Goal: Complete application form

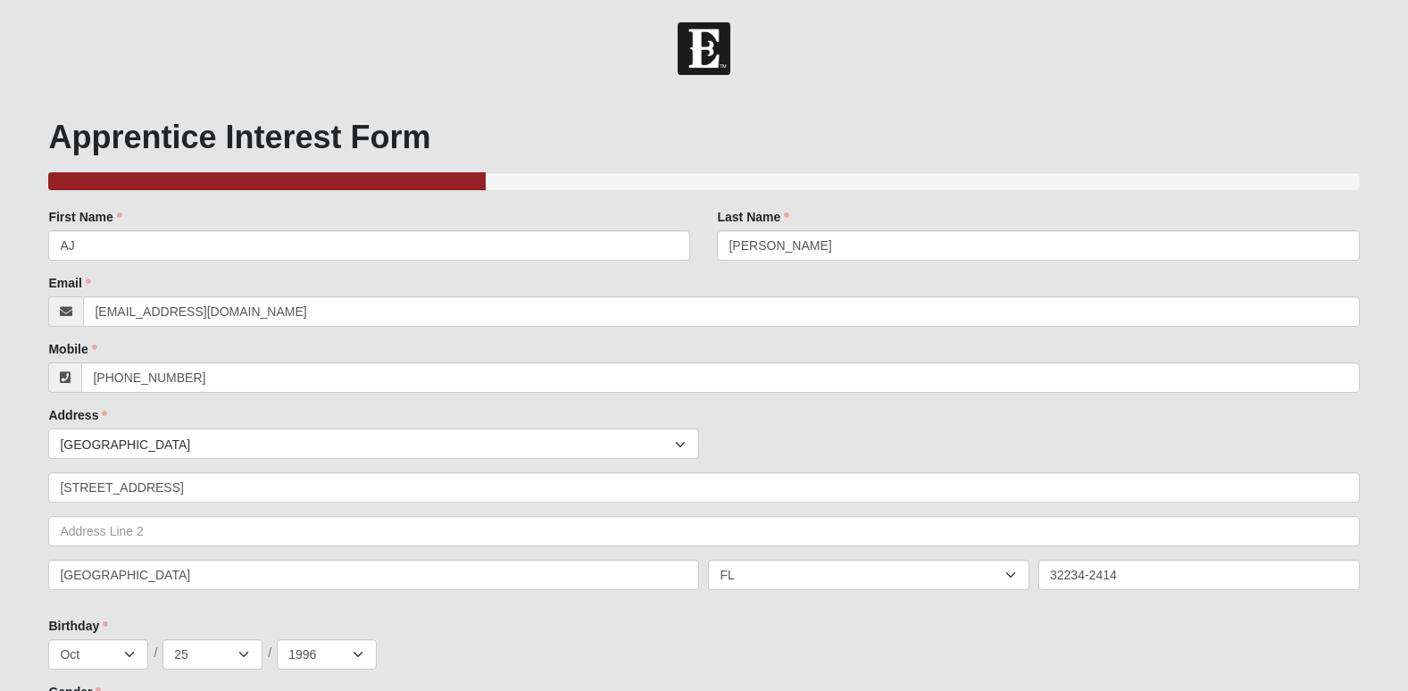
drag, startPoint x: 293, startPoint y: 162, endPoint x: 270, endPoint y: 164, distance: 23.4
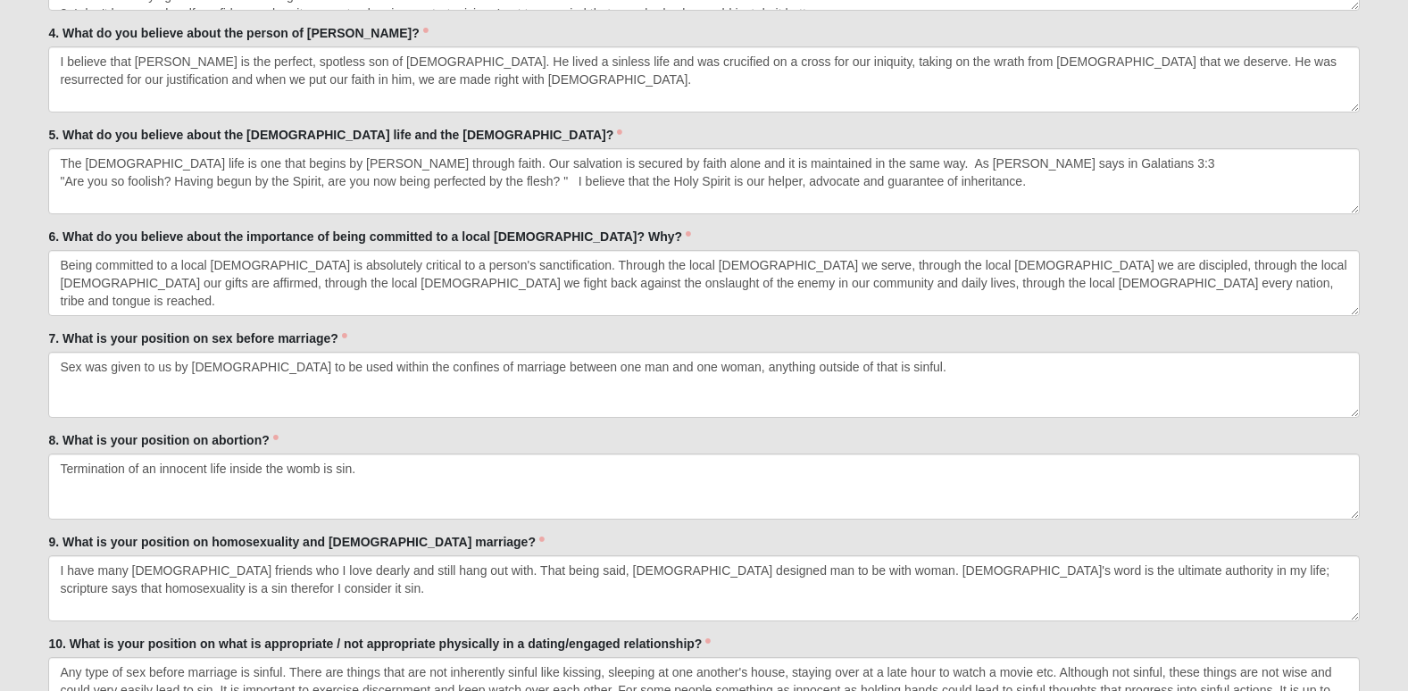
scroll to position [4011, 0]
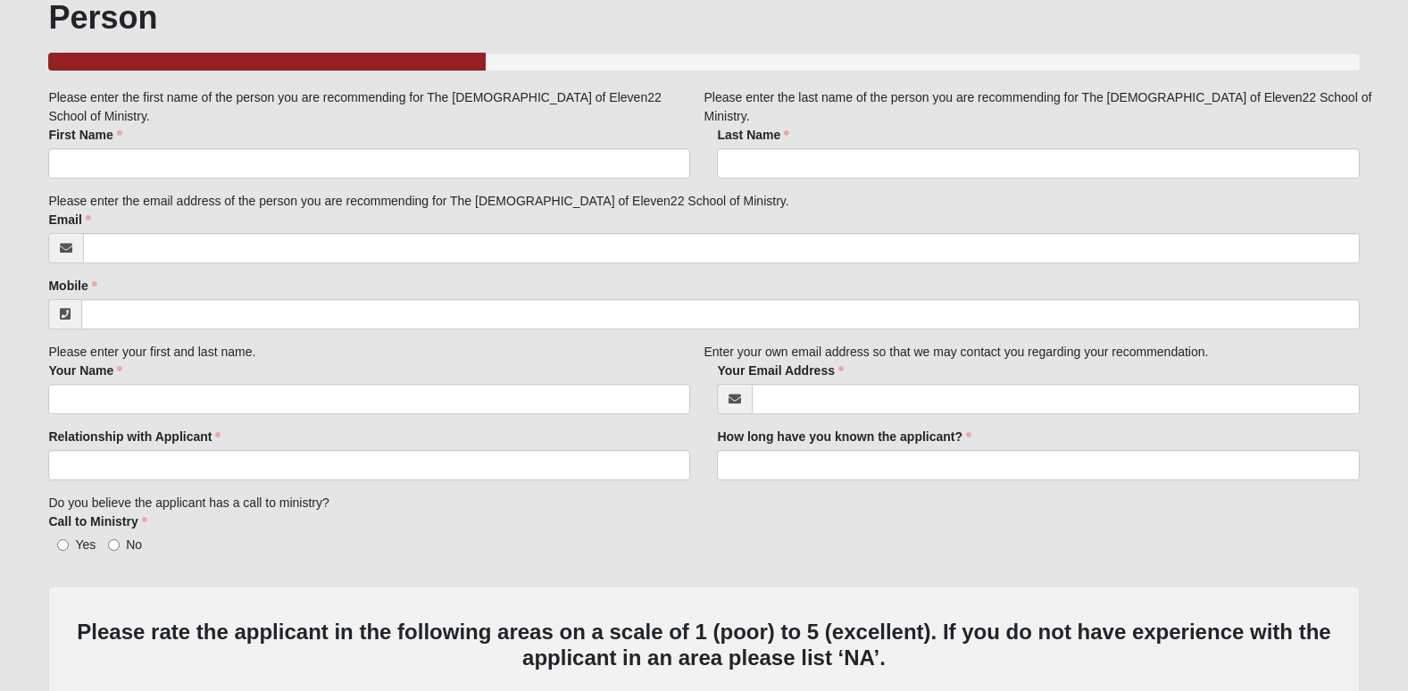
scroll to position [121, 0]
